Goal: Information Seeking & Learning: Learn about a topic

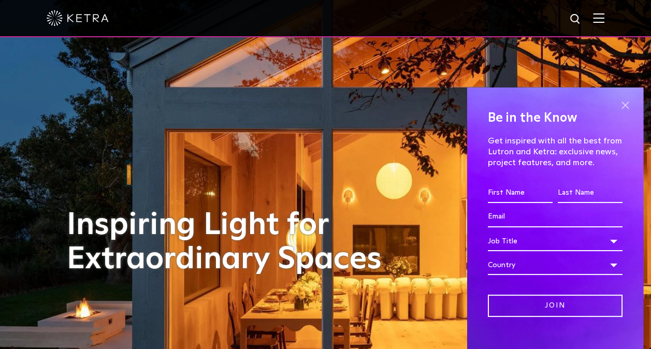
click at [618, 100] on span at bounding box center [625, 106] width 16 height 16
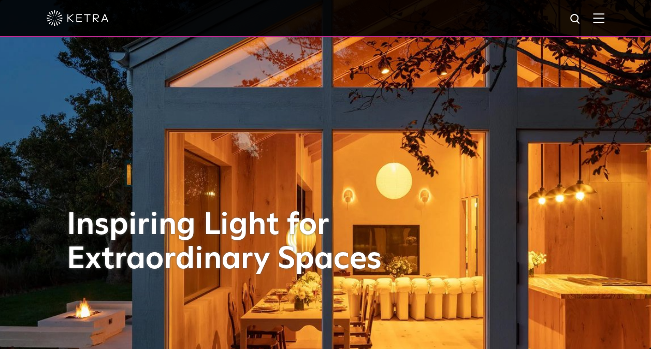
click at [613, 22] on div at bounding box center [325, 18] width 651 height 37
click at [604, 23] on img at bounding box center [598, 18] width 11 height 10
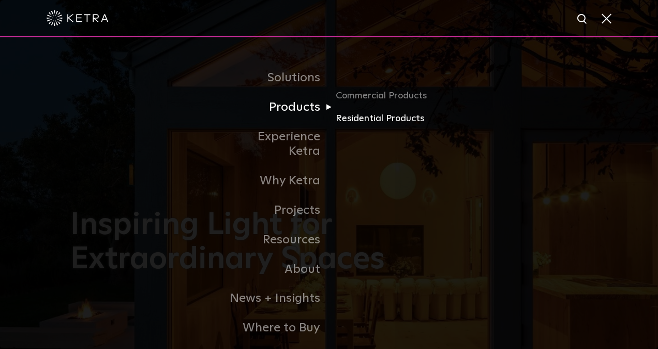
click at [364, 121] on link "Residential Products" at bounding box center [385, 118] width 99 height 15
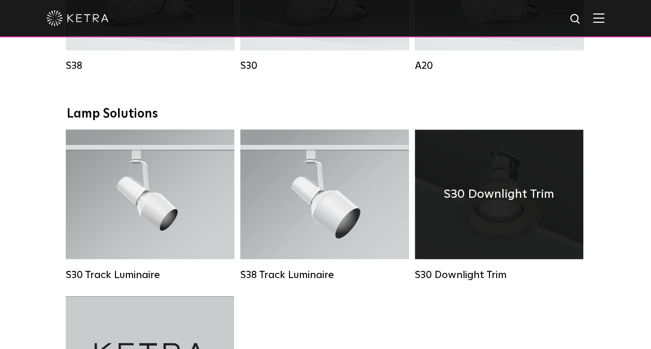
scroll to position [725, 0]
click at [465, 219] on div "S30 Downlight Trim" at bounding box center [499, 193] width 168 height 129
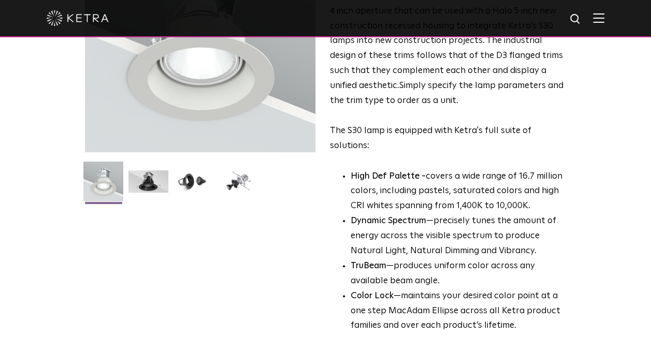
scroll to position [155, 0]
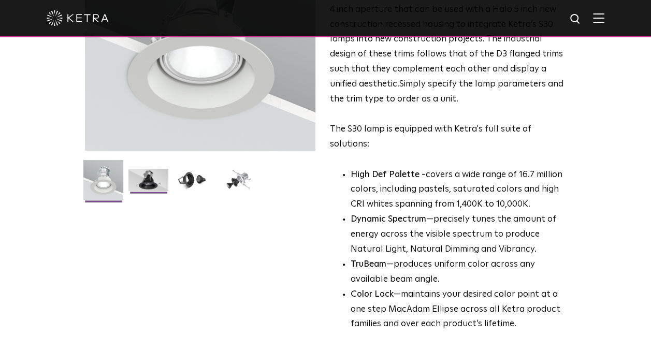
click at [137, 179] on img at bounding box center [148, 184] width 40 height 30
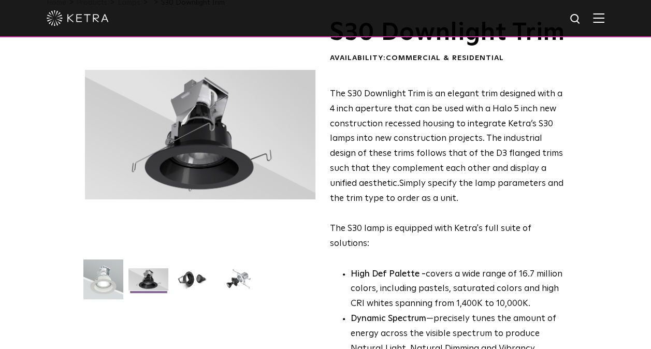
scroll to position [52, 0]
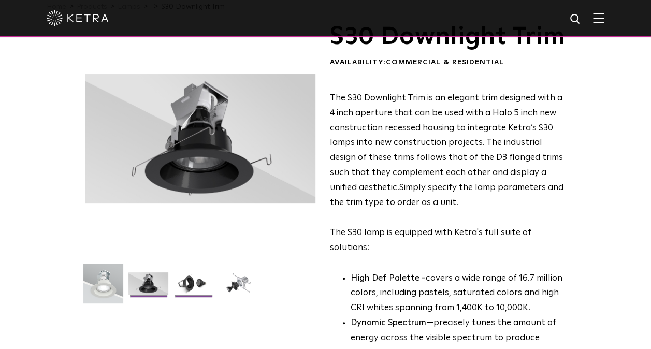
click at [198, 285] on img at bounding box center [193, 287] width 40 height 30
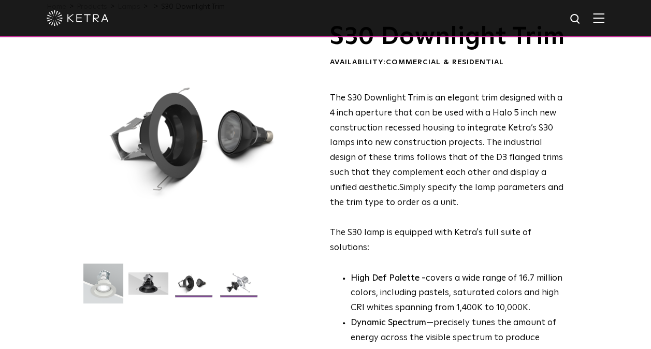
click at [246, 289] on img at bounding box center [238, 287] width 40 height 30
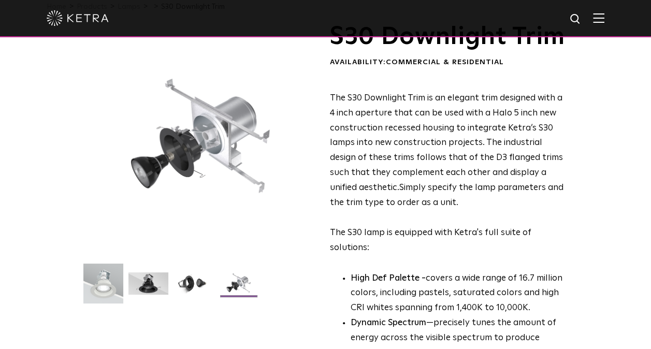
scroll to position [0, 0]
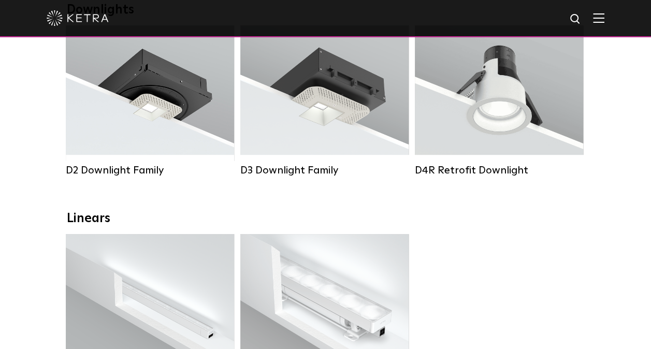
scroll to position [155, 0]
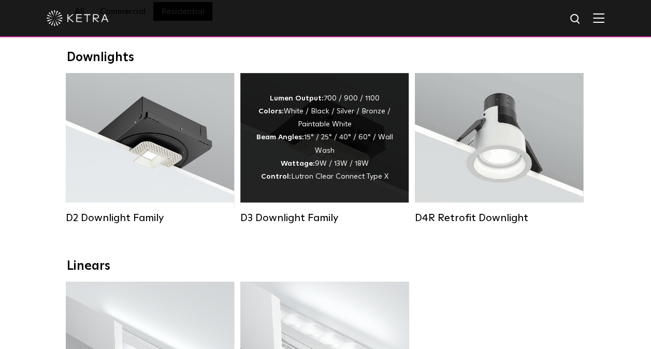
click at [364, 175] on div "Lumen Output: 700 / 900 / 1100 Colors: White / Black / Silver / Bronze / Painta…" at bounding box center [324, 137] width 137 height 91
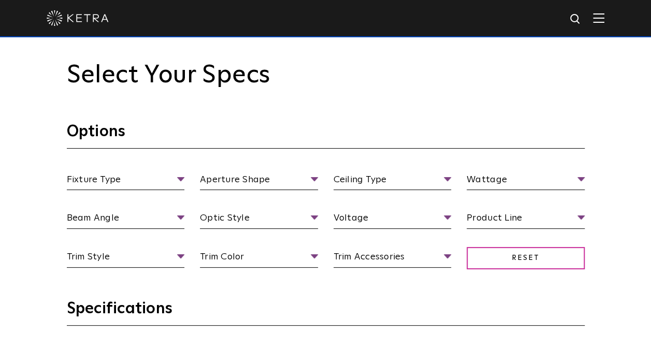
scroll to position [880, 0]
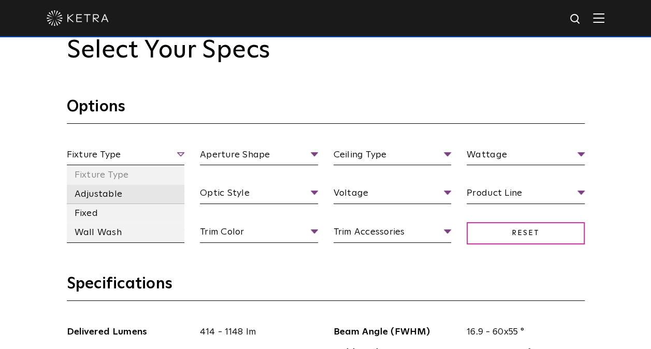
click at [126, 200] on li "Adjustable" at bounding box center [126, 193] width 118 height 19
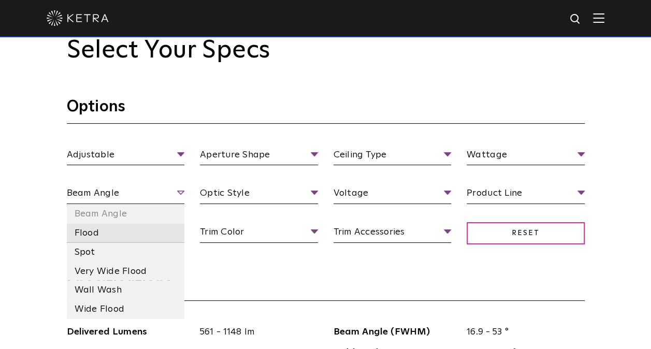
click at [96, 233] on li "Flood" at bounding box center [126, 232] width 118 height 19
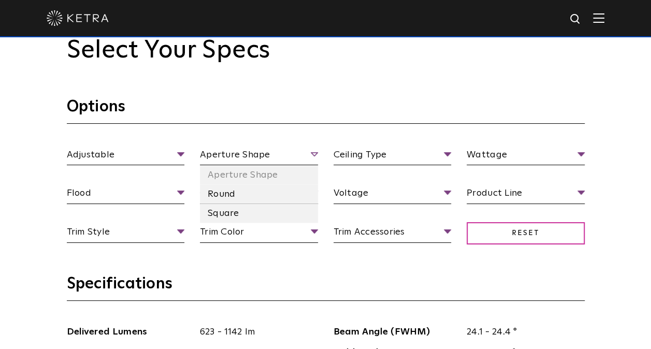
click at [314, 153] on span "Aperture Shape" at bounding box center [259, 157] width 118 height 18
click at [252, 207] on li "Square" at bounding box center [259, 212] width 118 height 19
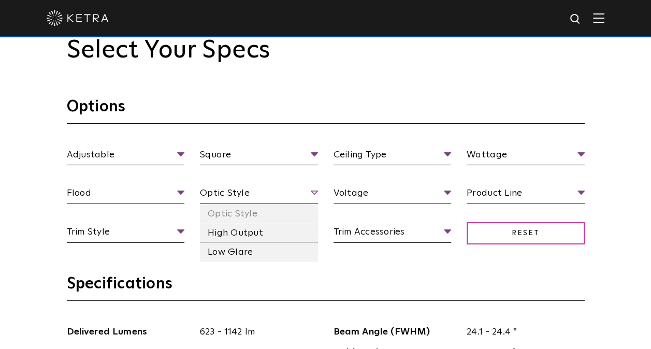
click at [316, 194] on span "Optic Style" at bounding box center [259, 195] width 118 height 18
click at [252, 249] on li "Low Glare" at bounding box center [259, 251] width 118 height 19
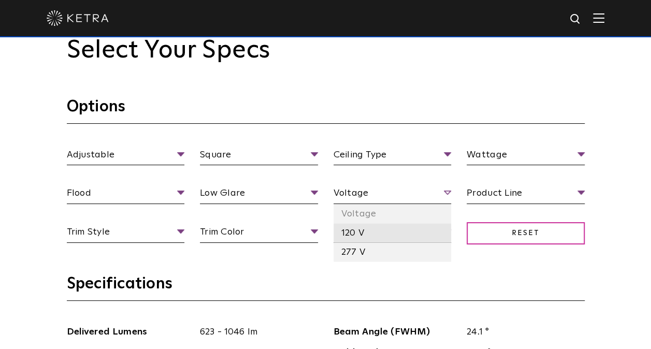
click at [351, 236] on li "120 V" at bounding box center [392, 232] width 118 height 19
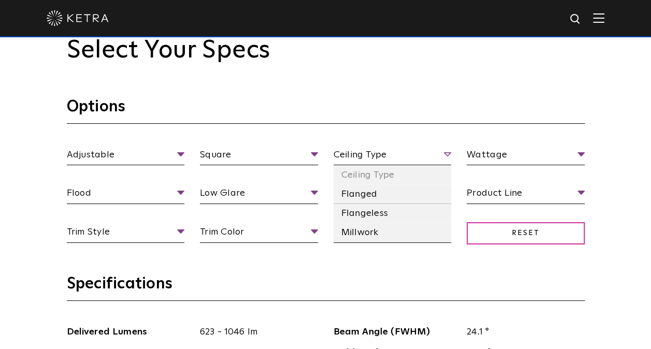
click at [396, 149] on span "Ceiling Type" at bounding box center [392, 157] width 118 height 18
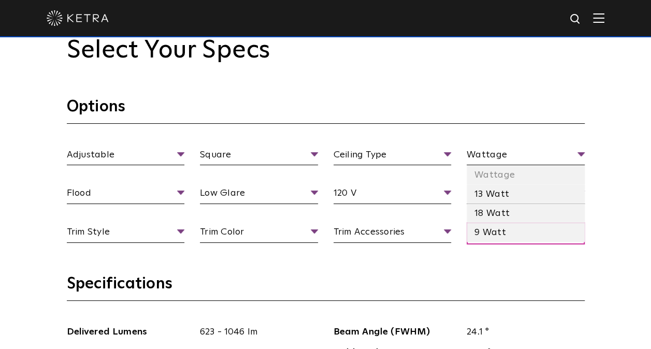
click at [499, 188] on li "13 Watt" at bounding box center [525, 193] width 118 height 19
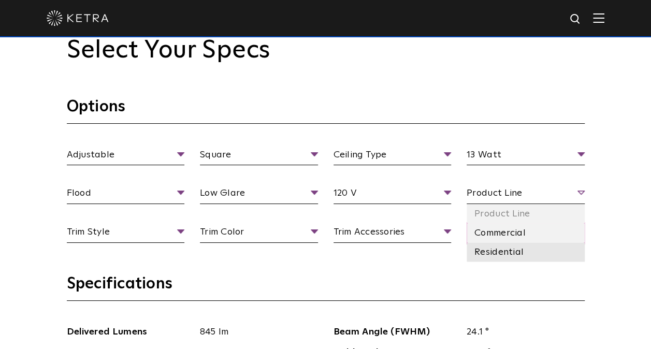
click at [508, 251] on li "Residential" at bounding box center [525, 251] width 118 height 19
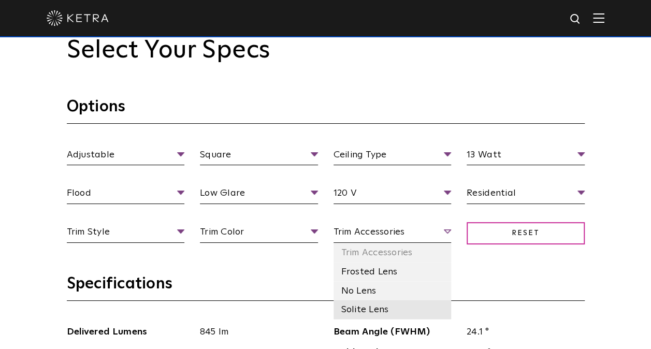
click at [346, 305] on li "Solite Lens" at bounding box center [392, 309] width 118 height 19
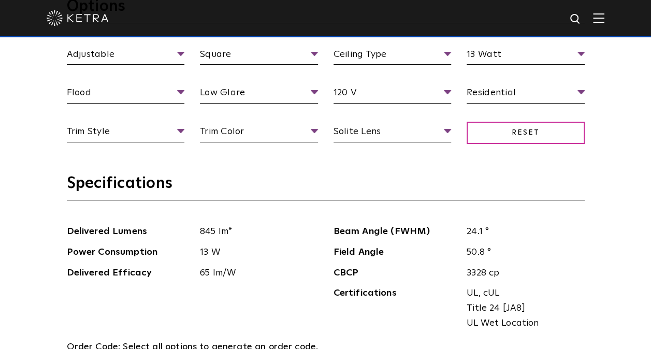
scroll to position [983, 0]
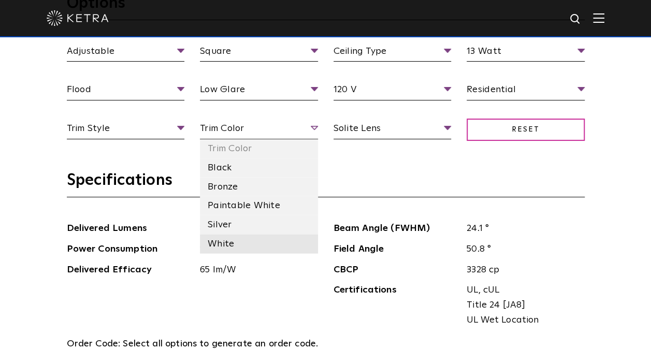
click at [223, 241] on li "White" at bounding box center [259, 243] width 118 height 19
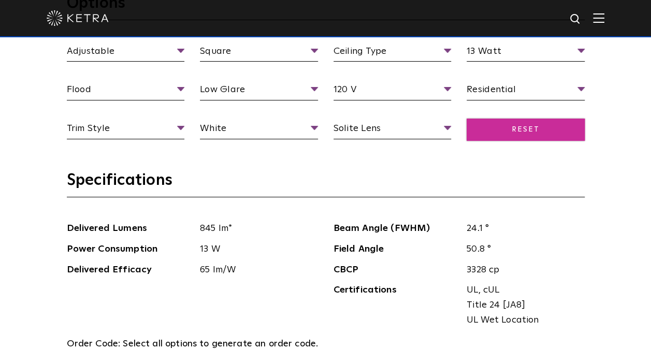
click at [542, 134] on span "Reset" at bounding box center [525, 130] width 118 height 22
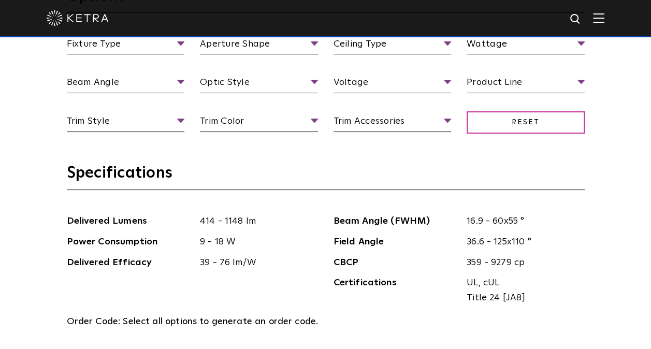
scroll to position [1087, 0]
